Goal: Task Accomplishment & Management: Use online tool/utility

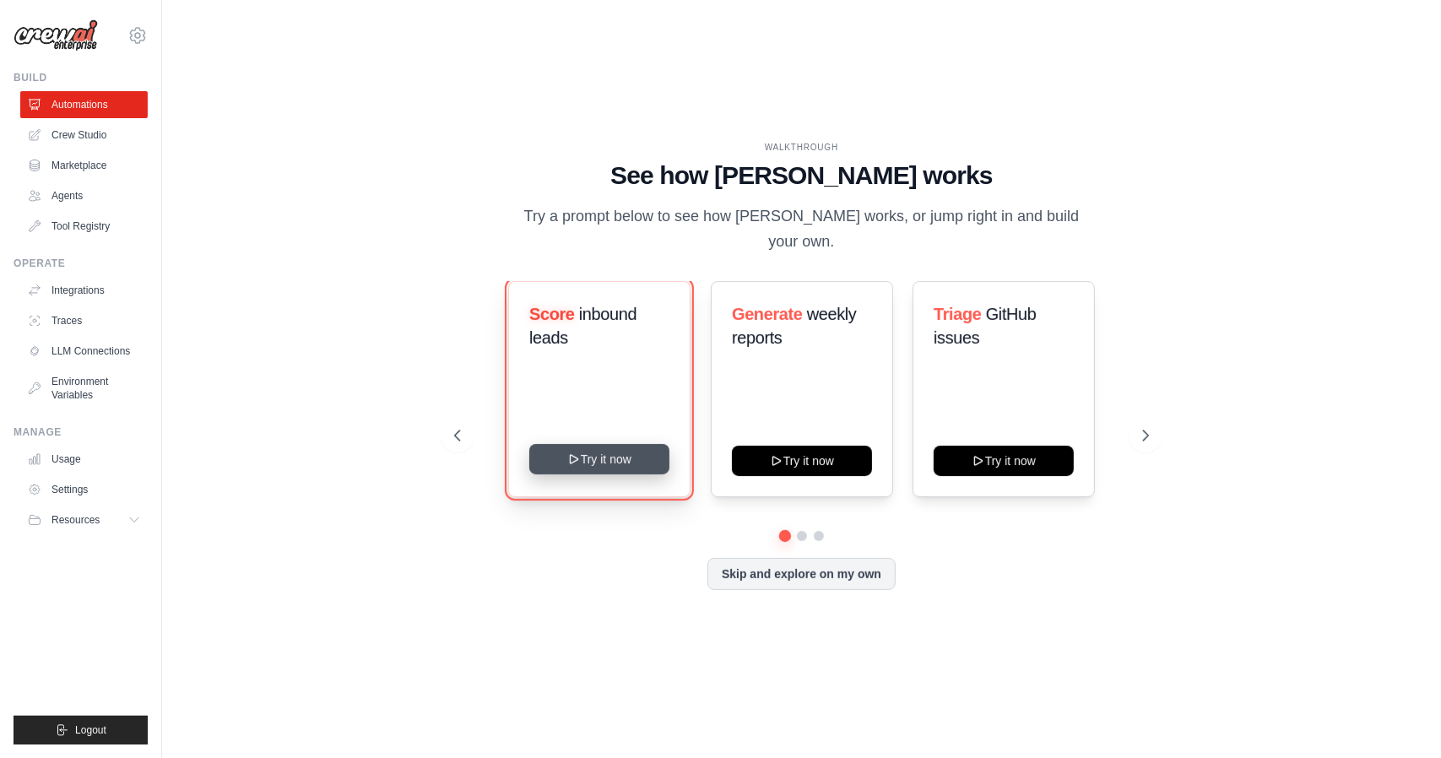
click at [608, 444] on button "Try it now" at bounding box center [599, 459] width 140 height 30
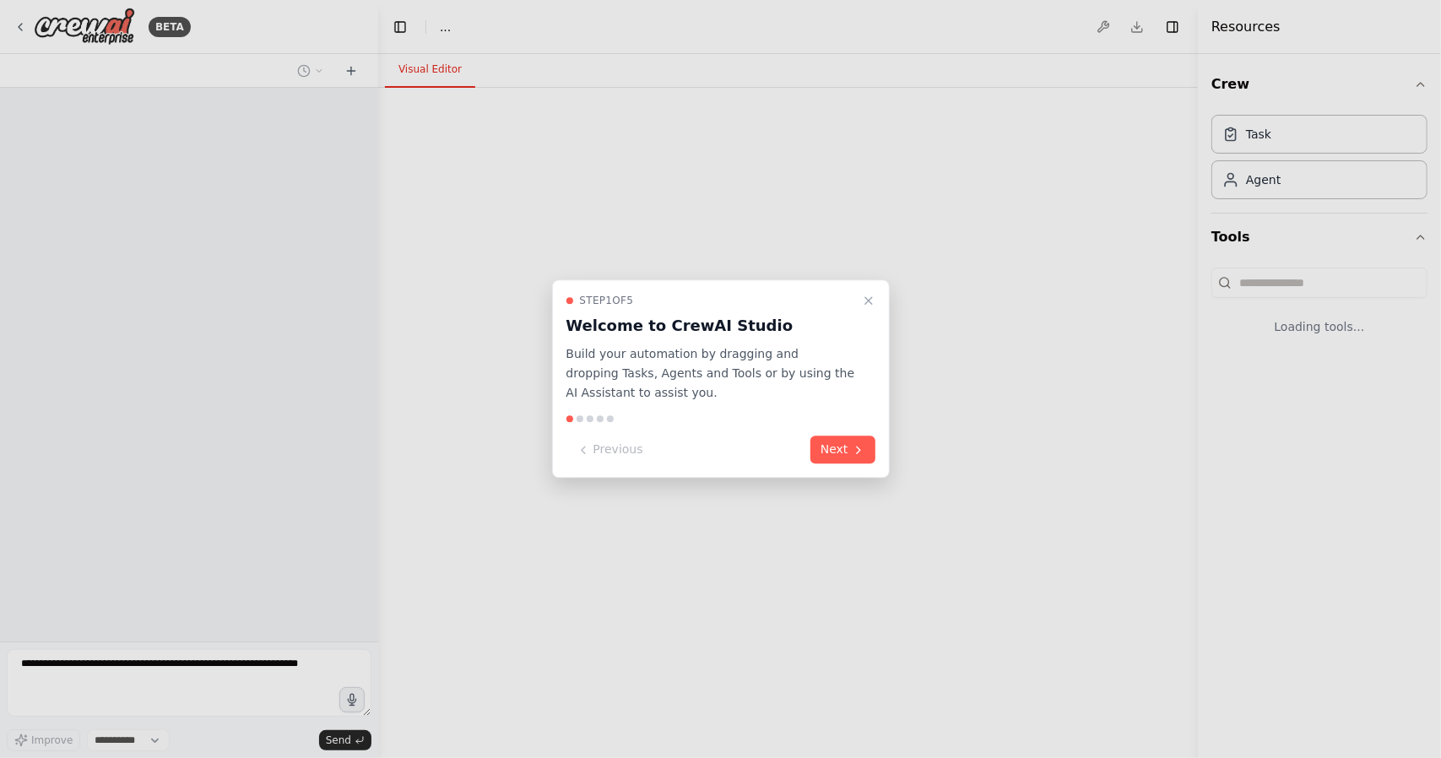
select select "****"
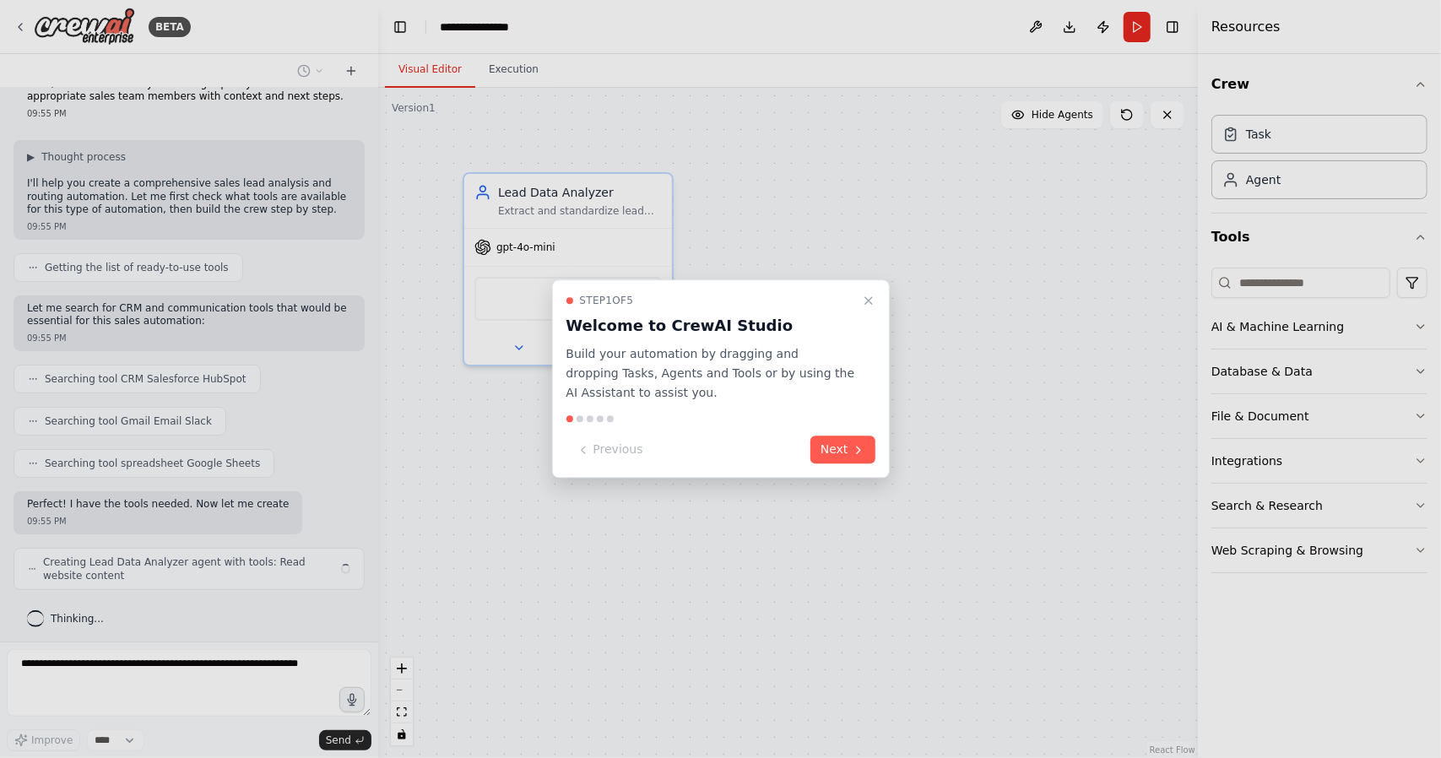
scroll to position [84, 0]
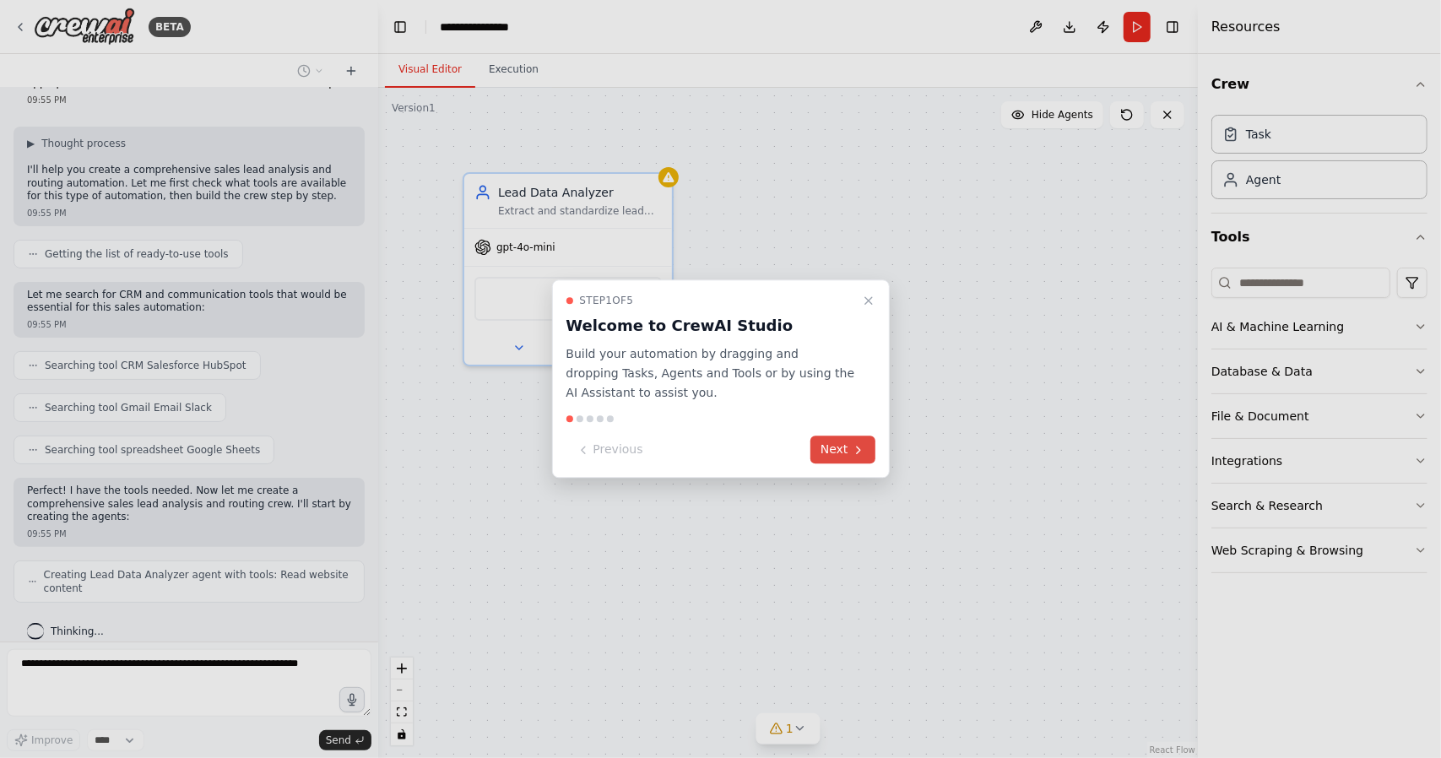
click at [835, 448] on button "Next" at bounding box center [843, 450] width 65 height 28
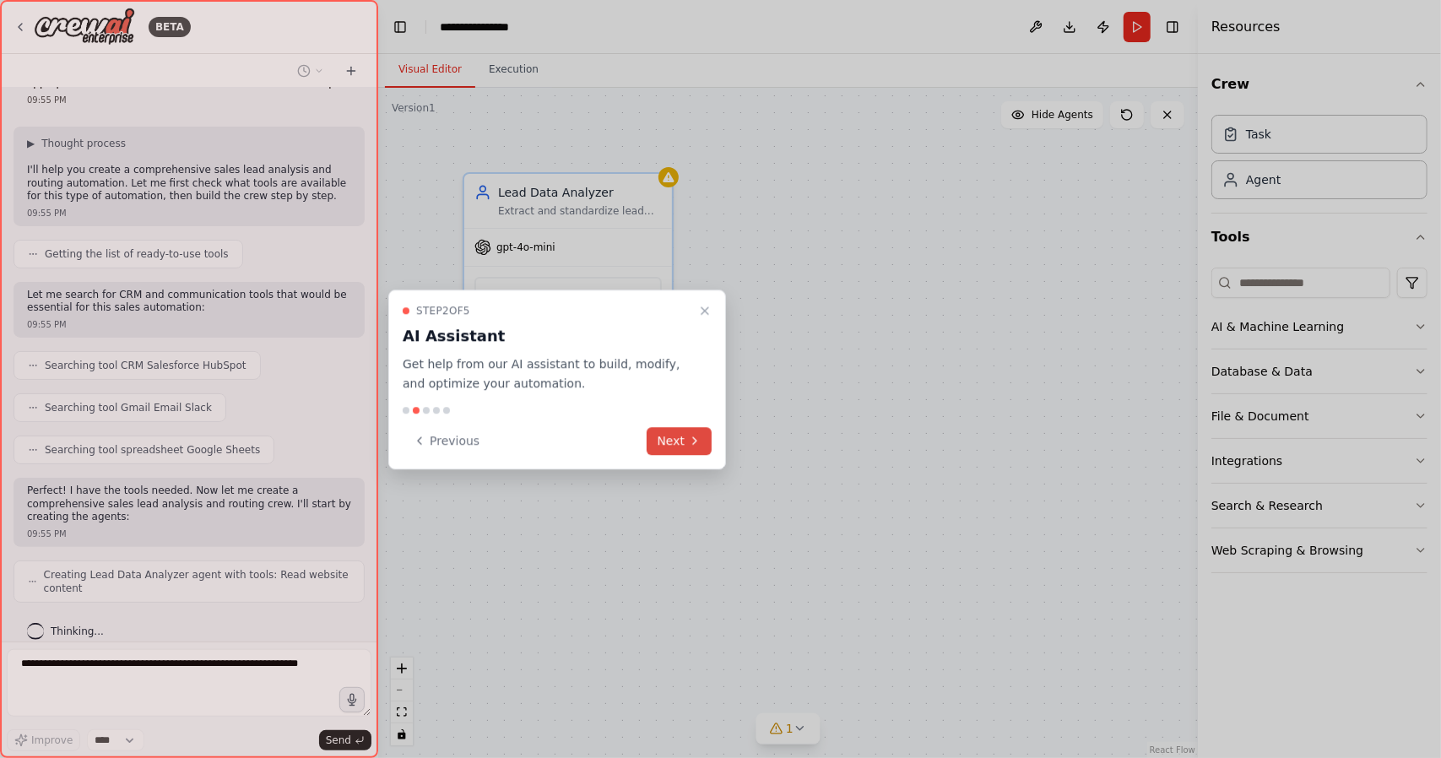
click at [674, 439] on button "Next" at bounding box center [679, 441] width 65 height 28
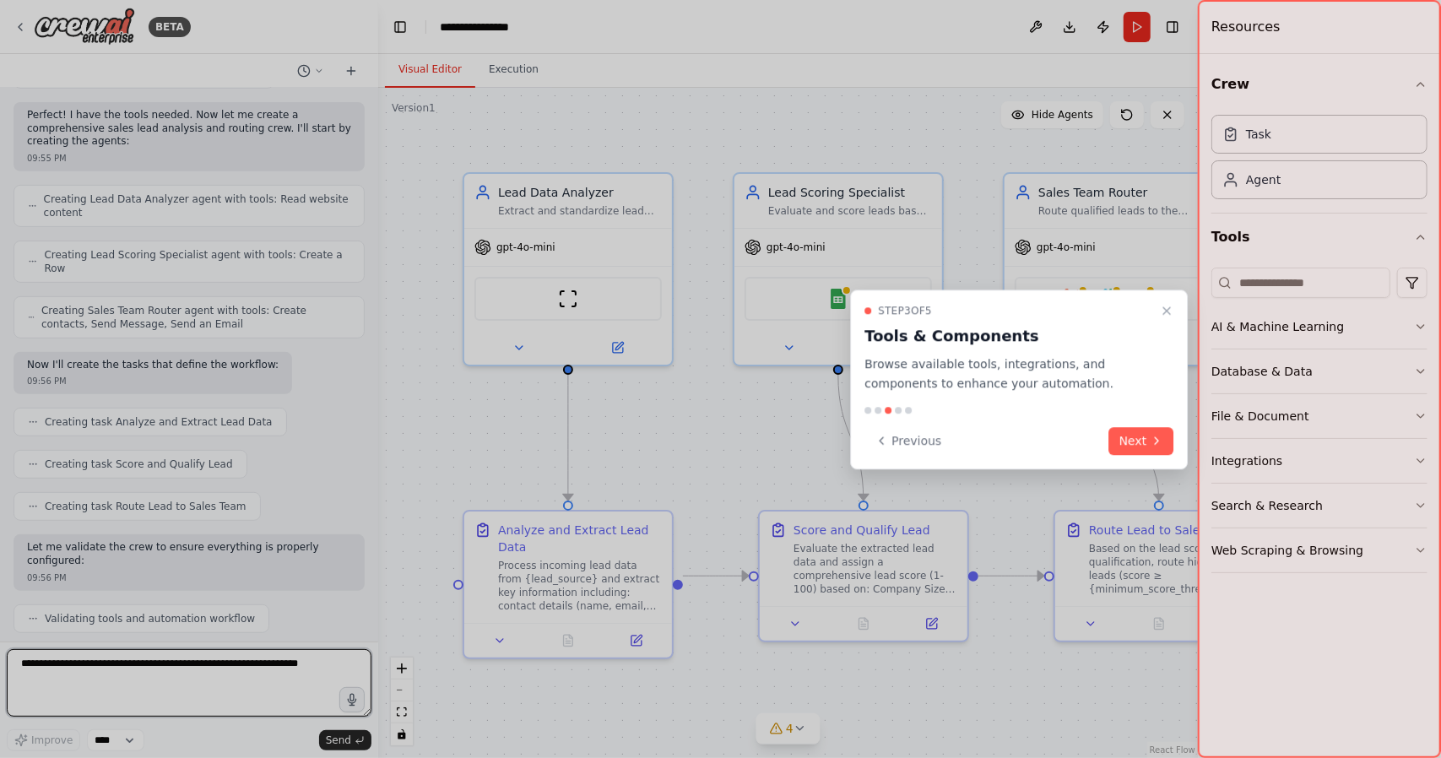
scroll to position [557, 0]
